Goal: Transaction & Acquisition: Purchase product/service

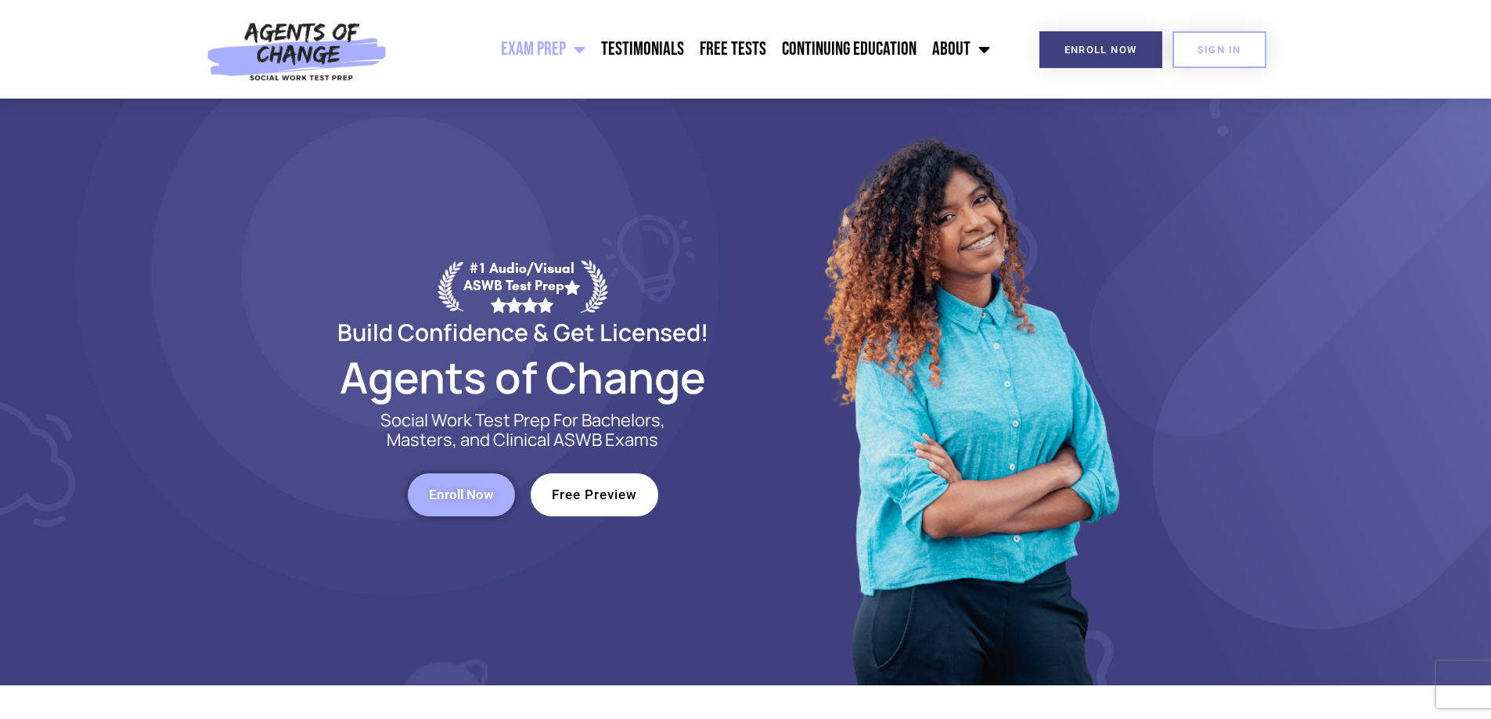
click at [612, 498] on span "Free Preview" at bounding box center [594, 494] width 85 height 13
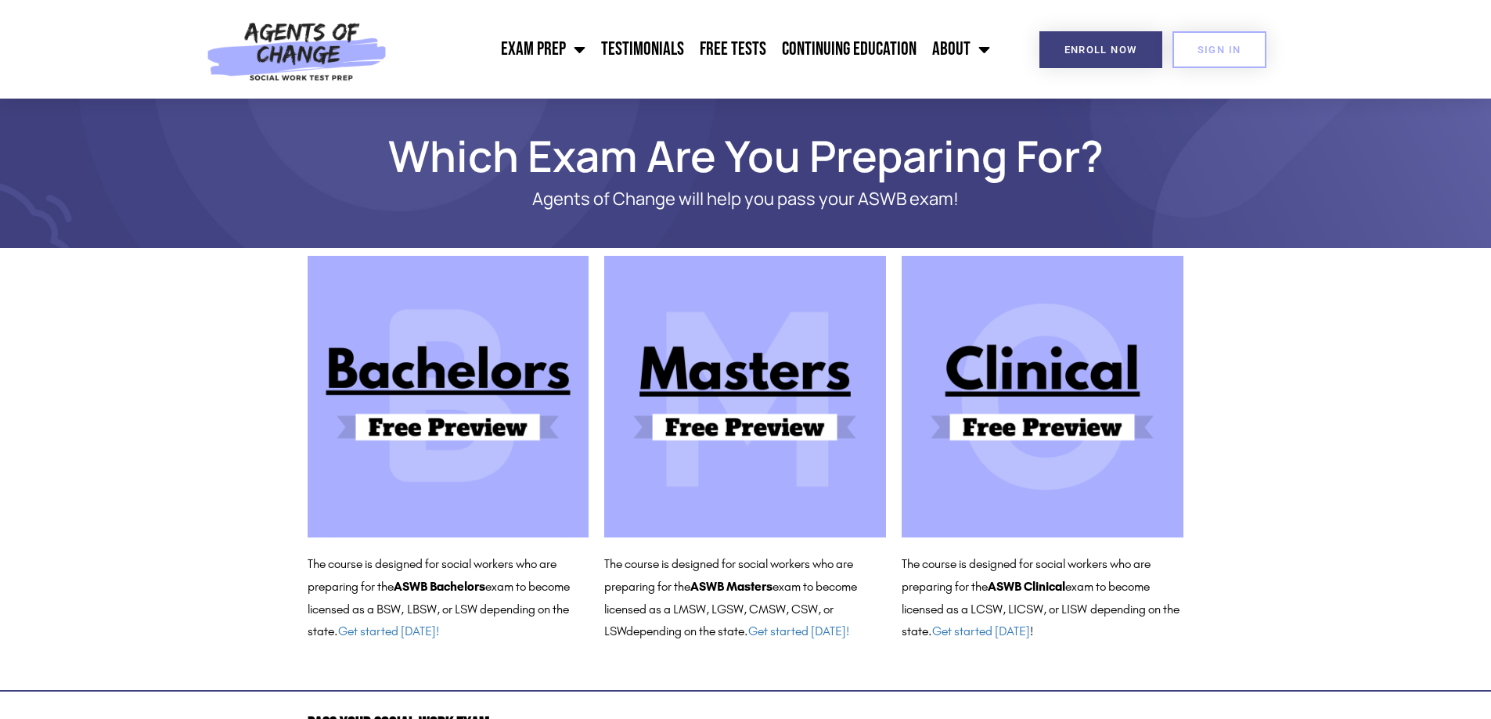
click at [1042, 386] on img at bounding box center [1042, 397] width 282 height 282
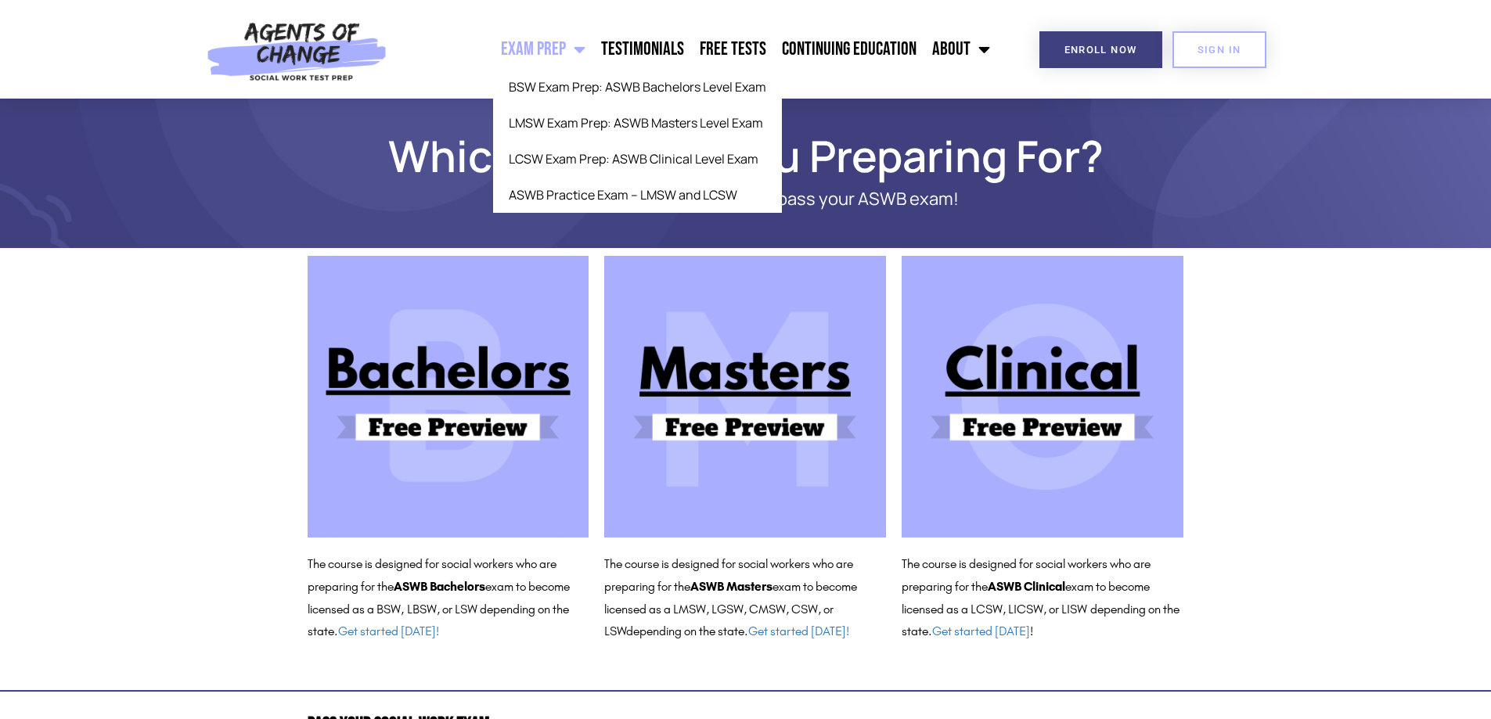
click at [545, 41] on link "Exam Prep" at bounding box center [543, 49] width 100 height 39
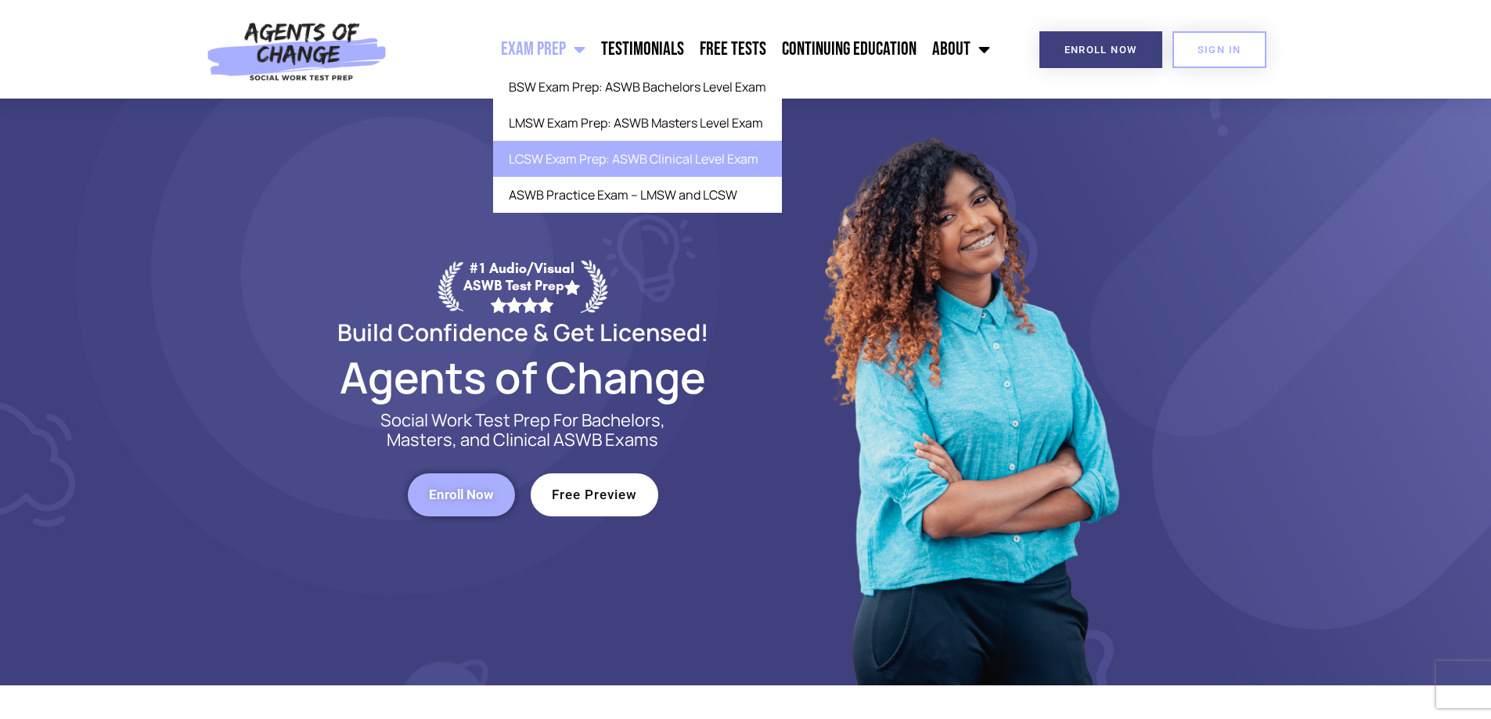
click at [581, 156] on link "LCSW Exam Prep: ASWB Clinical Level Exam" at bounding box center [637, 159] width 289 height 36
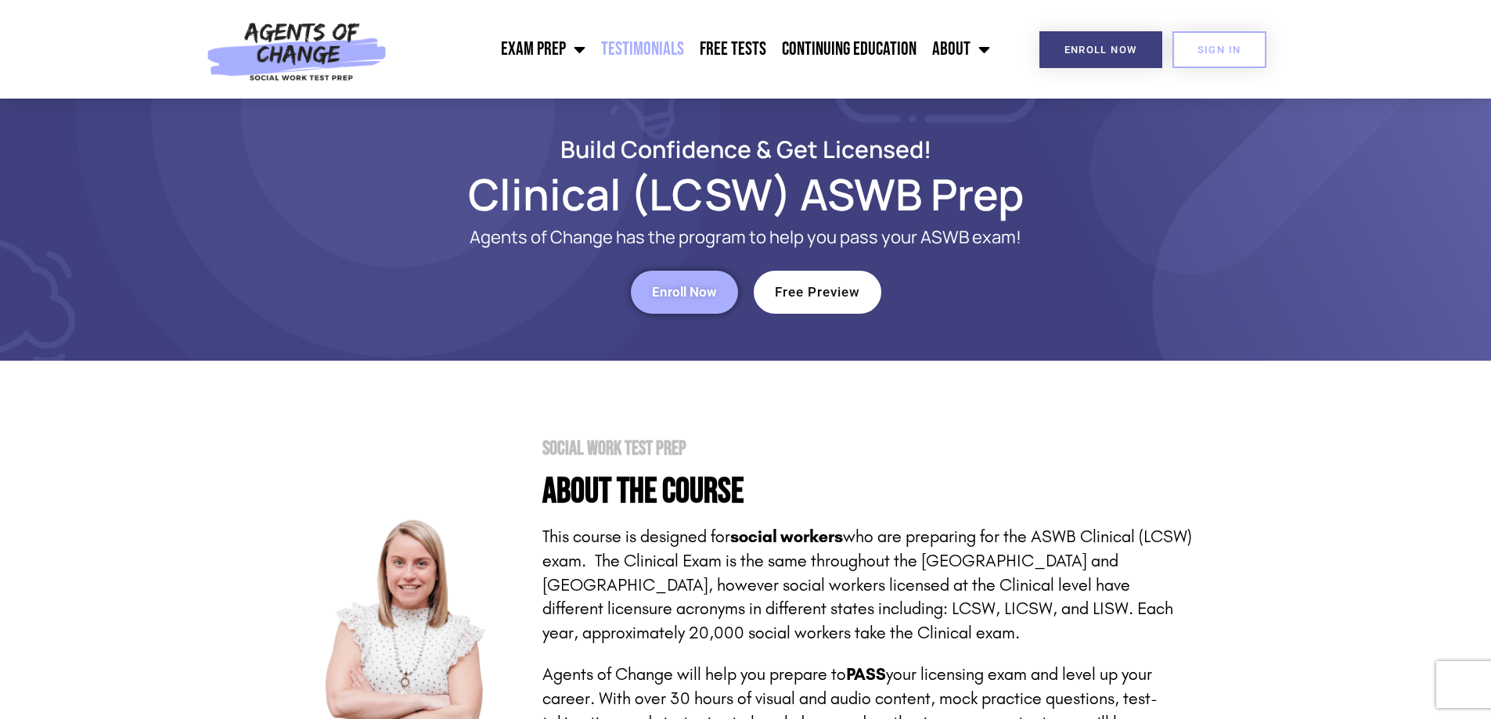
click at [649, 42] on link "Testimonials" at bounding box center [642, 49] width 99 height 39
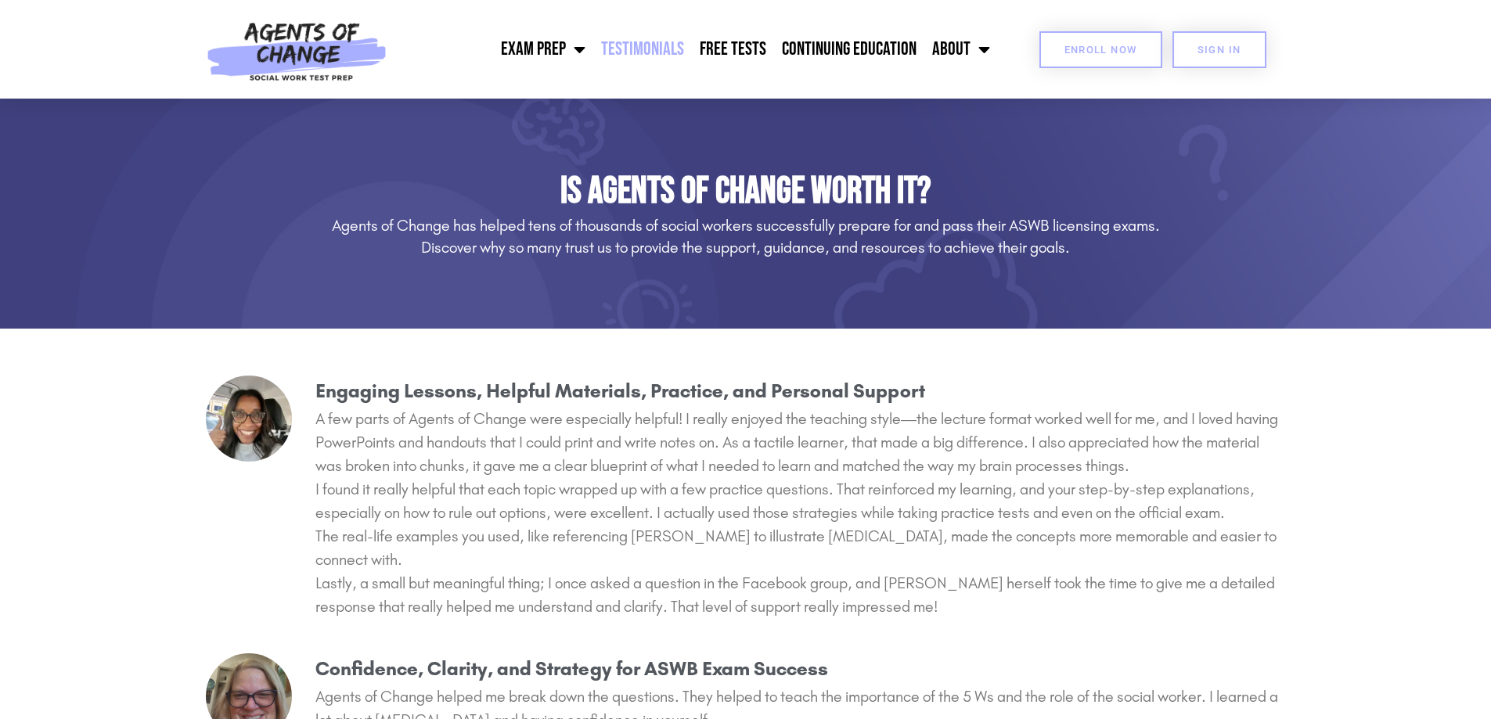
click at [1102, 46] on span "Enroll Now" at bounding box center [1100, 50] width 73 height 10
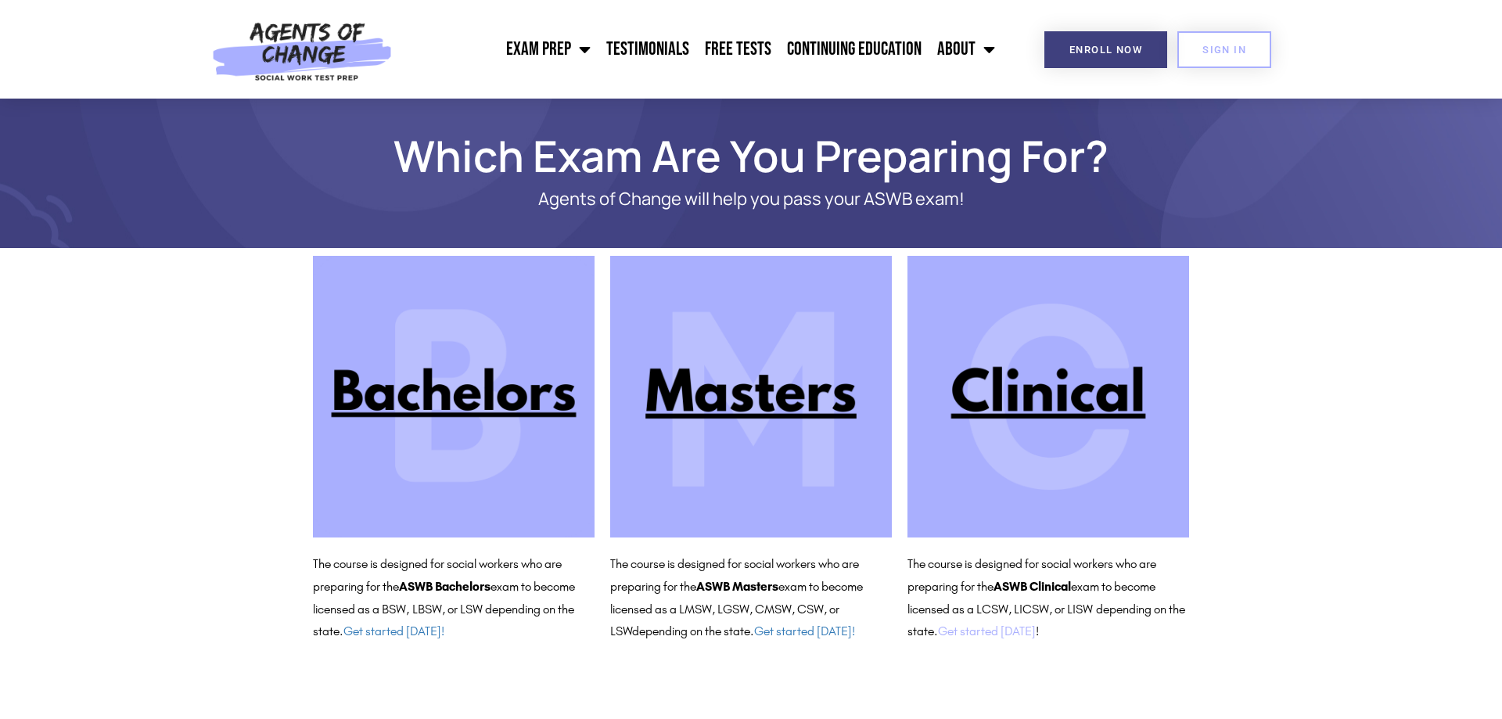
click at [1028, 629] on link "Get started [DATE]" at bounding box center [987, 631] width 98 height 15
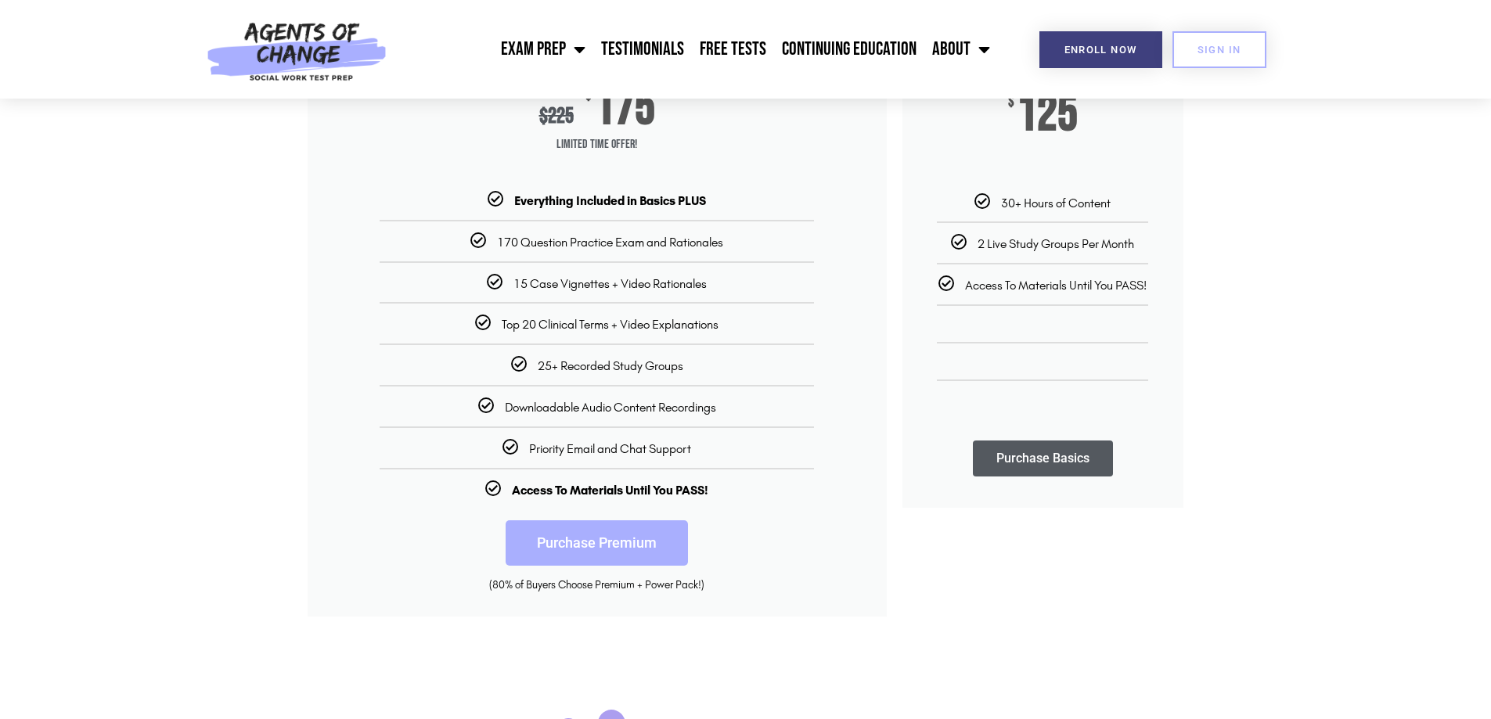
scroll to position [469, 0]
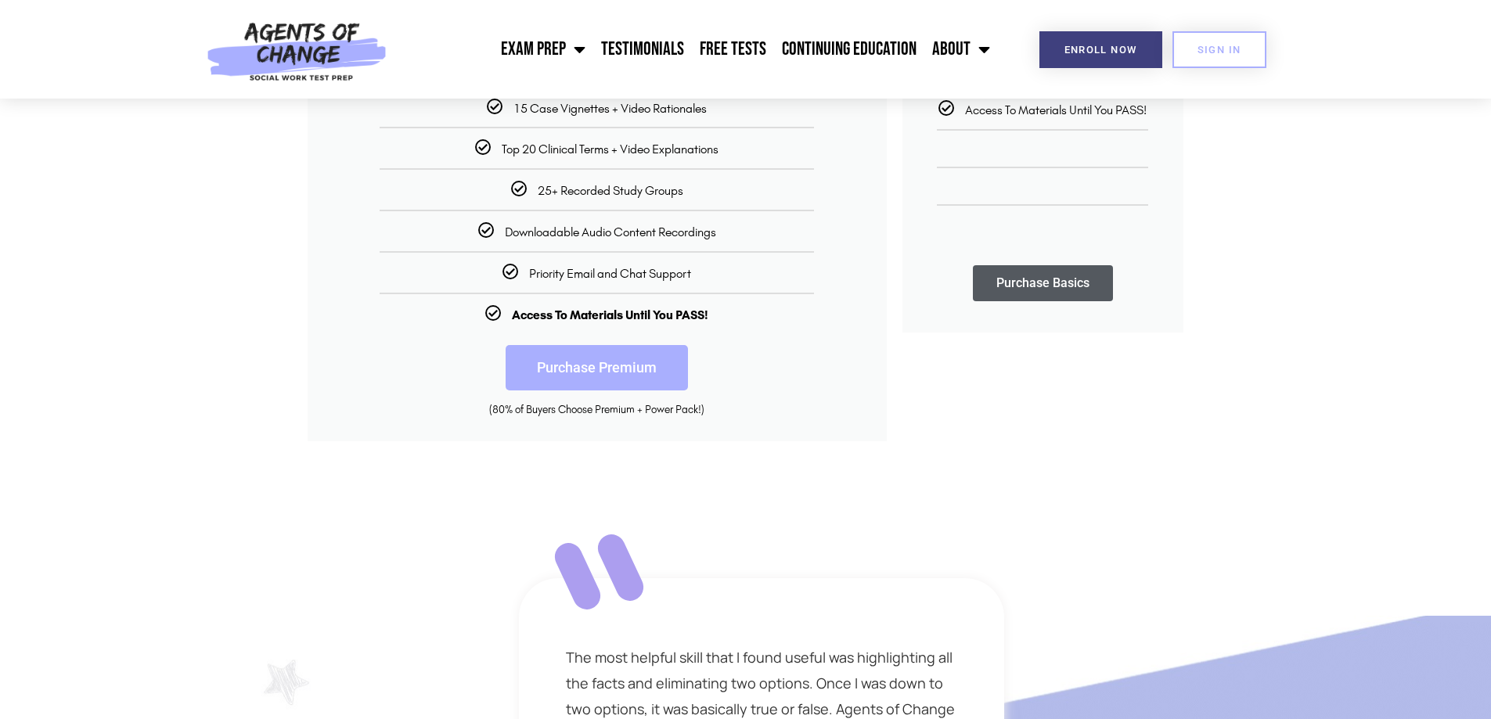
drag, startPoint x: 885, startPoint y: 530, endPoint x: 910, endPoint y: 529, distance: 25.1
click at [898, 530] on div "The most helpful skill that I found useful was highlighting all the facts and e…" at bounding box center [761, 720] width 626 height 408
click at [1074, 529] on div "[PERSON_NAME] teaches you how to break down the questions first and foremost. T…" at bounding box center [1387, 720] width 626 height 408
click at [1196, 420] on section "Premium + Power Pack PASS with AGENTS OF CHANGE! $ 225 $ 175 Limited Time Offer…" at bounding box center [745, 117] width 1491 height 663
click at [593, 358] on link "Purchase Premium" at bounding box center [596, 367] width 182 height 45
